Goal: Task Accomplishment & Management: Use online tool/utility

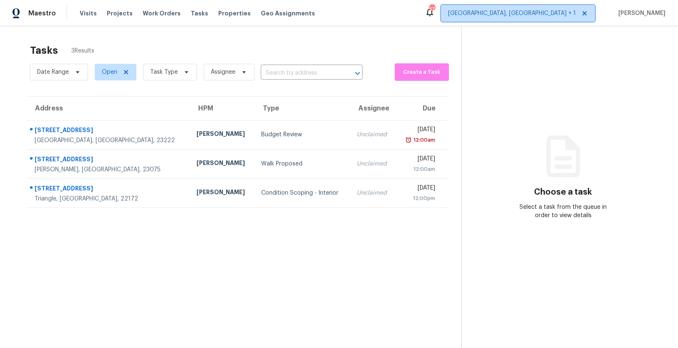
click at [522, 19] on span "[GEOGRAPHIC_DATA], [GEOGRAPHIC_DATA] + 1" at bounding box center [518, 13] width 154 height 17
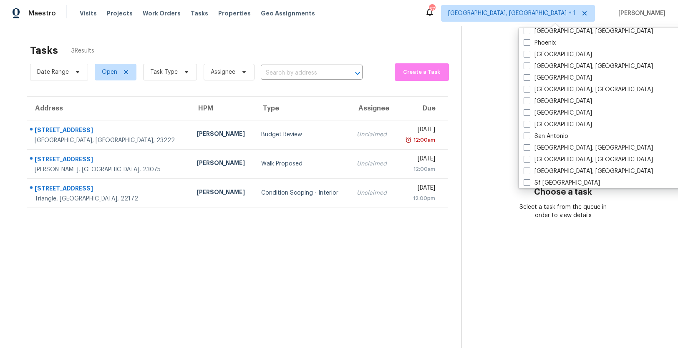
scroll to position [494, 0]
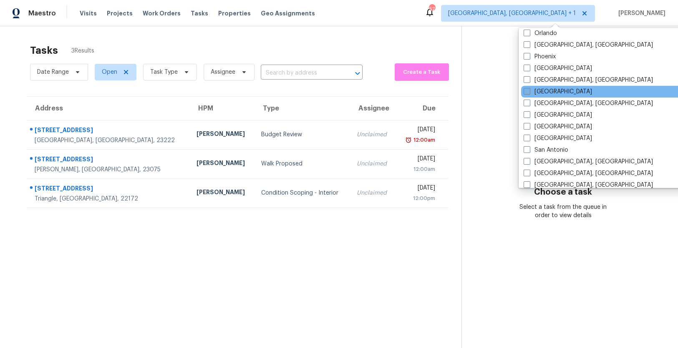
click at [522, 93] on span at bounding box center [526, 91] width 7 height 7
click at [522, 93] on input "[GEOGRAPHIC_DATA]" at bounding box center [525, 90] width 5 height 5
checkbox input "true"
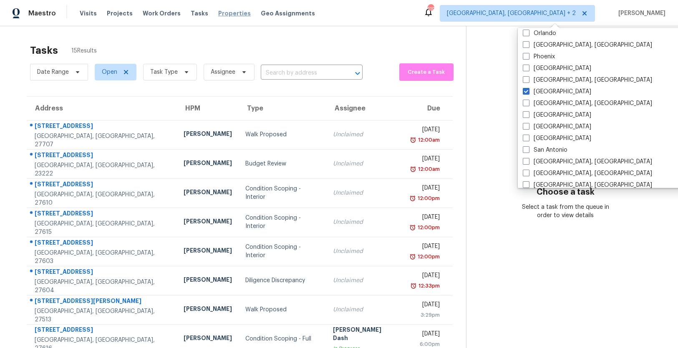
click at [221, 13] on span "Properties" at bounding box center [234, 13] width 33 height 8
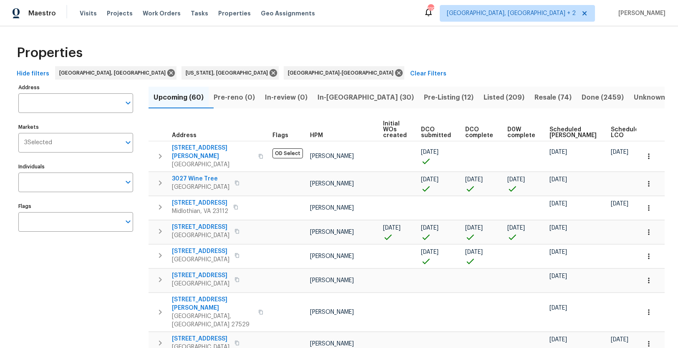
click at [53, 105] on input "Address" at bounding box center [69, 103] width 102 height 20
type input "104 avenel"
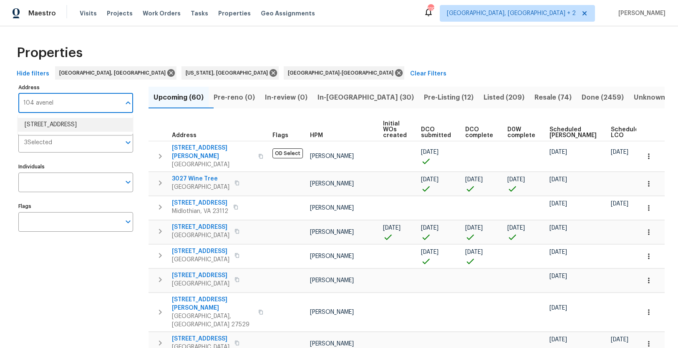
click at [53, 128] on li "[STREET_ADDRESS]" at bounding box center [75, 125] width 115 height 14
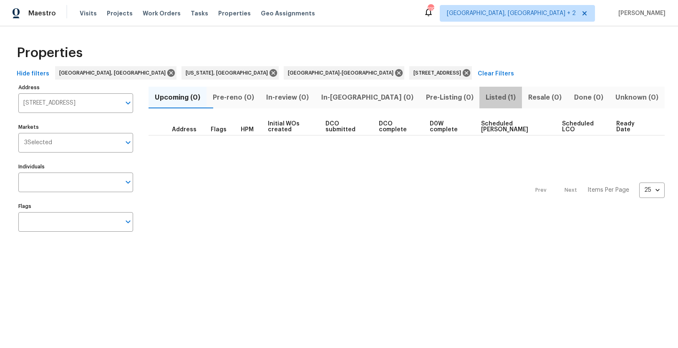
click at [484, 99] on span "Listed (1)" at bounding box center [500, 98] width 33 height 12
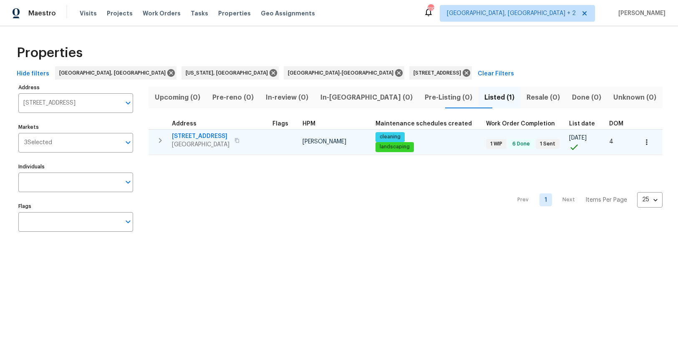
click at [188, 137] on span "[STREET_ADDRESS]" at bounding box center [201, 136] width 58 height 8
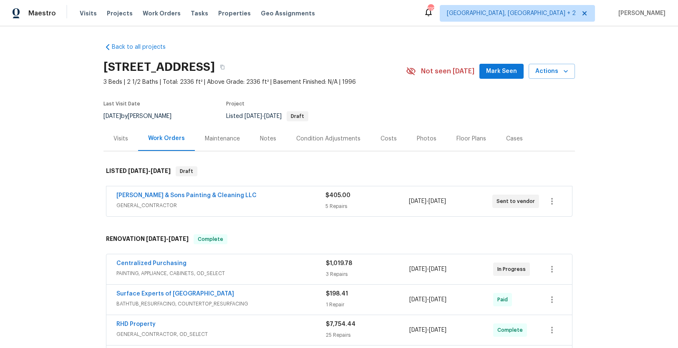
click at [120, 137] on div "Visits" at bounding box center [120, 139] width 15 height 8
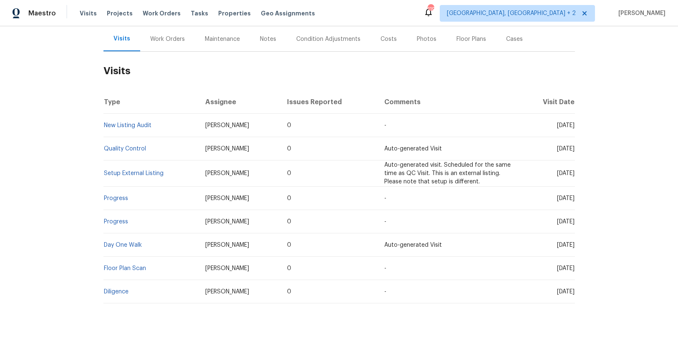
scroll to position [112, 0]
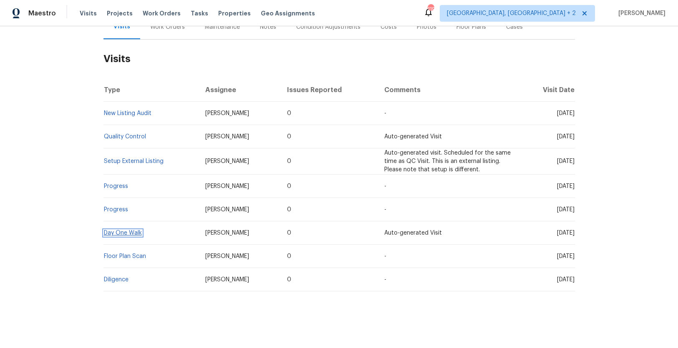
click at [121, 233] on link "Day One Walk" at bounding box center [123, 233] width 38 height 6
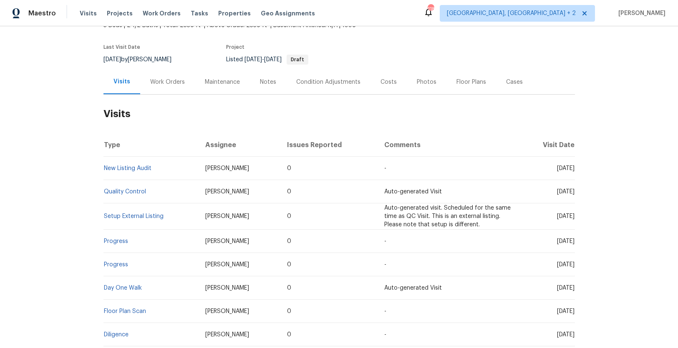
scroll to position [58, 0]
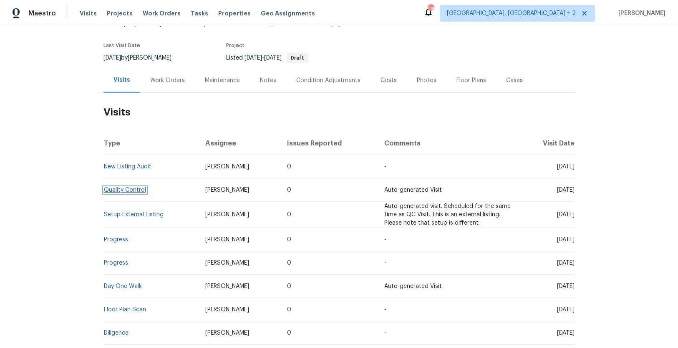
click at [123, 190] on link "Quality Control" at bounding box center [125, 190] width 42 height 6
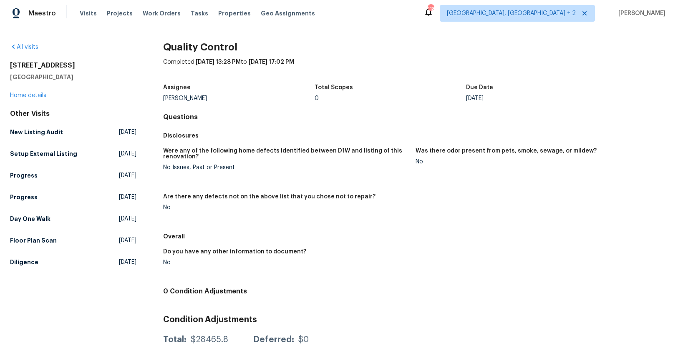
scroll to position [28, 0]
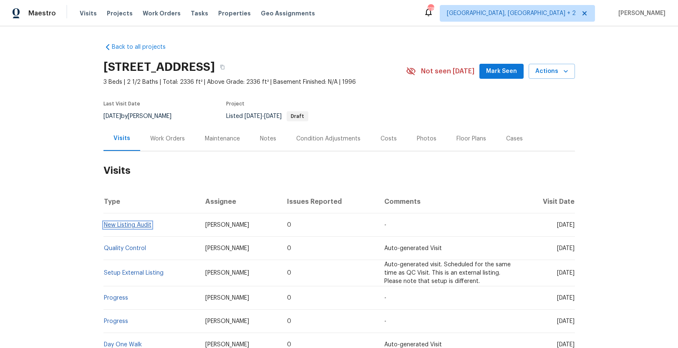
click at [134, 225] on link "New Listing Audit" at bounding box center [128, 225] width 48 height 6
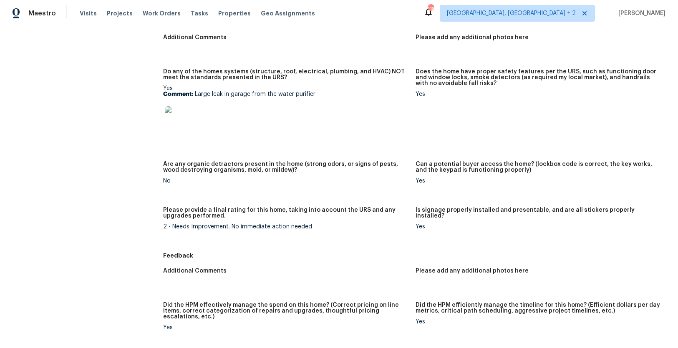
scroll to position [484, 0]
